Goal: Check status: Check status

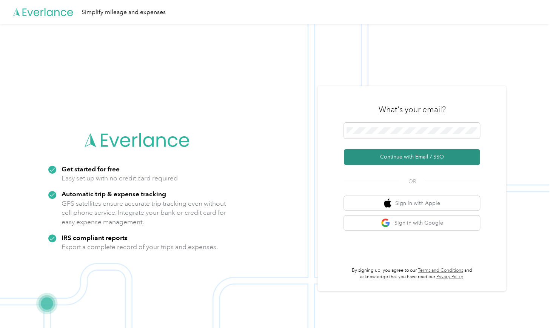
click at [371, 155] on button "Continue with Email / SSO" at bounding box center [412, 157] width 136 height 16
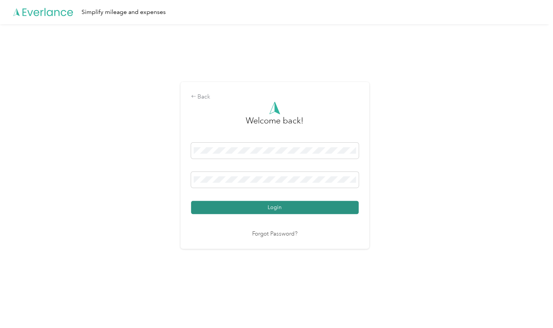
click at [239, 210] on button "Login" at bounding box center [275, 207] width 168 height 13
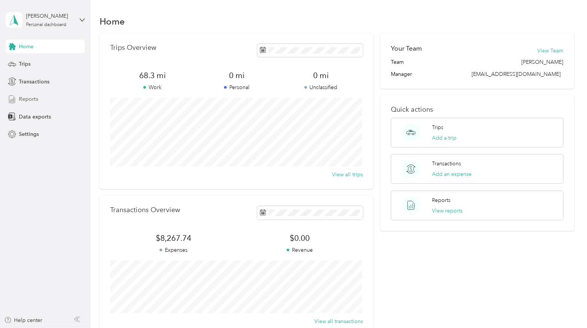
click at [19, 97] on span "Reports" at bounding box center [28, 99] width 19 height 8
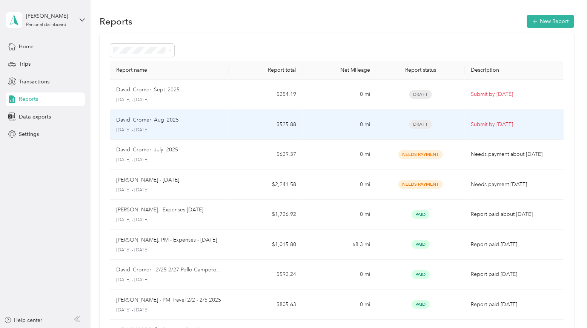
click at [175, 131] on p "[DATE] - [DATE]" at bounding box center [169, 130] width 106 height 7
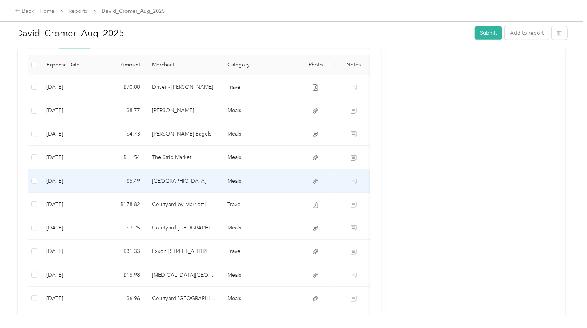
scroll to position [135, 0]
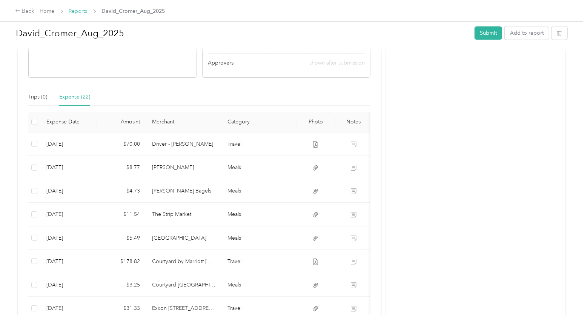
click at [84, 12] on link "Reports" at bounding box center [78, 11] width 18 height 6
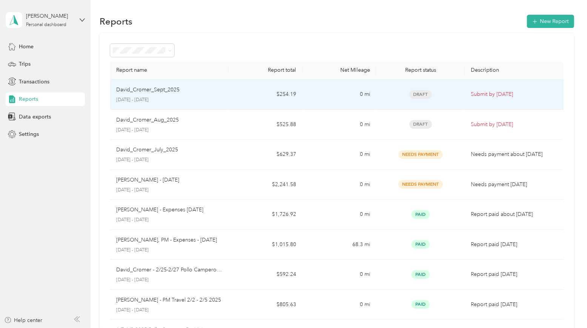
click at [148, 87] on p "David_Cromer_Sept_2025" at bounding box center [147, 90] width 63 height 8
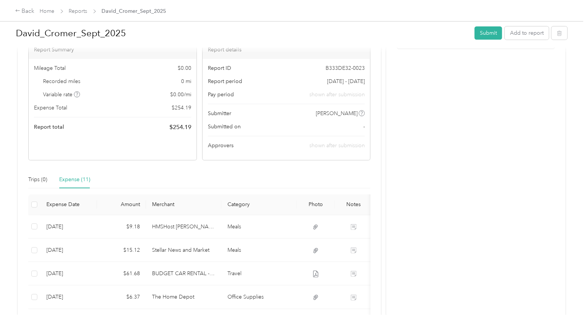
scroll to position [45, 0]
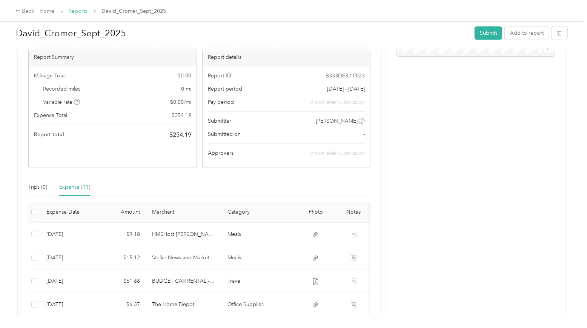
click at [79, 8] on link "Reports" at bounding box center [78, 11] width 18 height 6
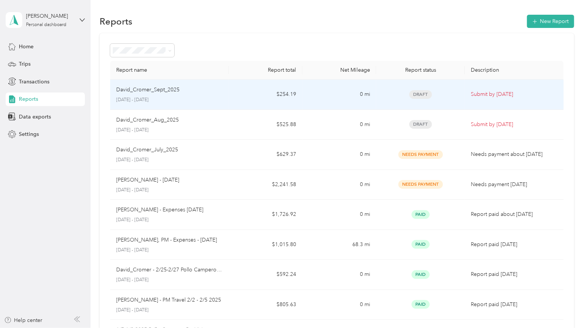
click at [145, 92] on p "David_Cromer_Sept_2025" at bounding box center [147, 90] width 63 height 8
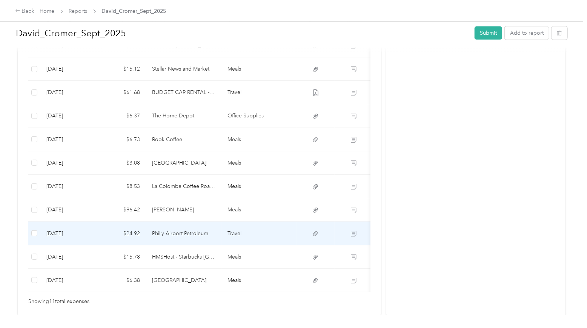
scroll to position [217, 0]
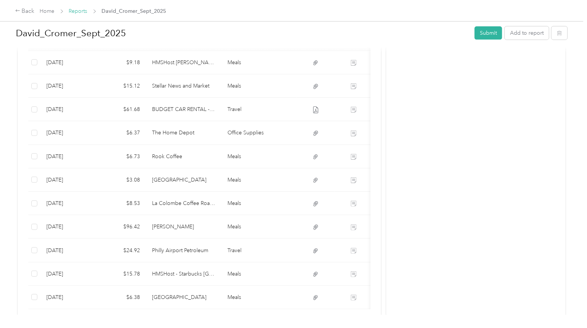
click at [80, 11] on link "Reports" at bounding box center [78, 11] width 18 height 6
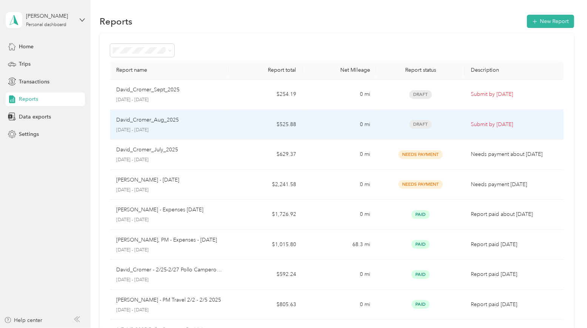
click at [143, 117] on p "David_Cromer_Aug_2025" at bounding box center [147, 120] width 63 height 8
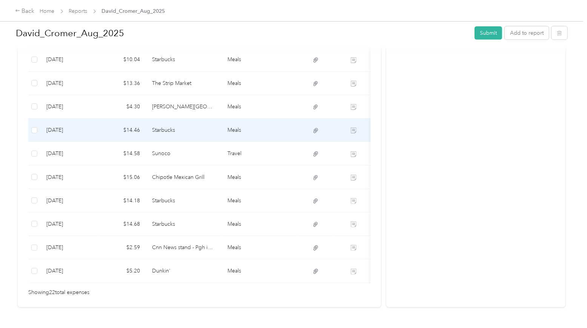
scroll to position [478, 0]
